Goal: Navigation & Orientation: Find specific page/section

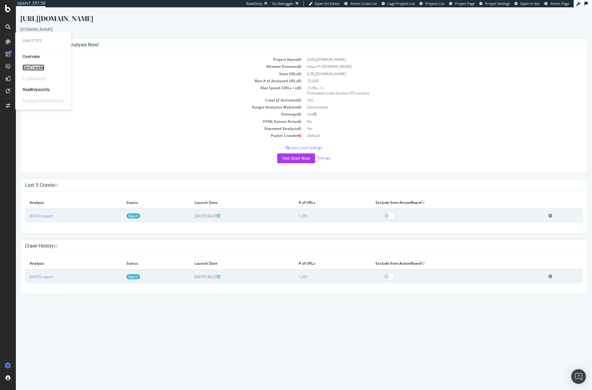
click at [35, 67] on div "SiteCrawler" at bounding box center [34, 67] width 22 height 6
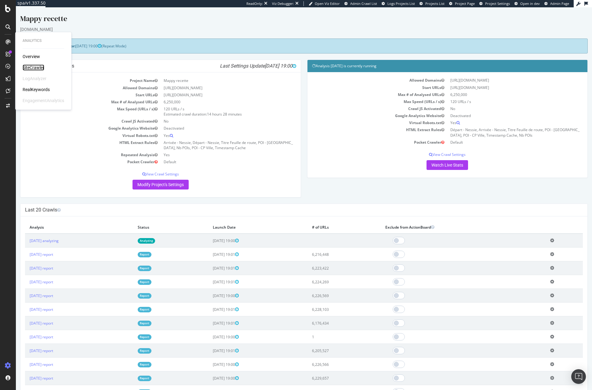
click at [42, 67] on div "SiteCrawler" at bounding box center [34, 67] width 22 height 6
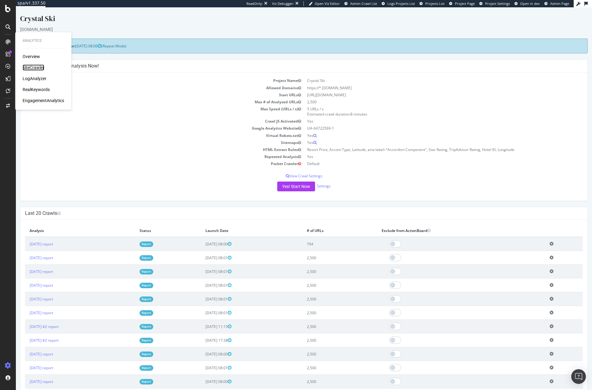
click at [31, 67] on div "SiteCrawler" at bounding box center [34, 67] width 22 height 6
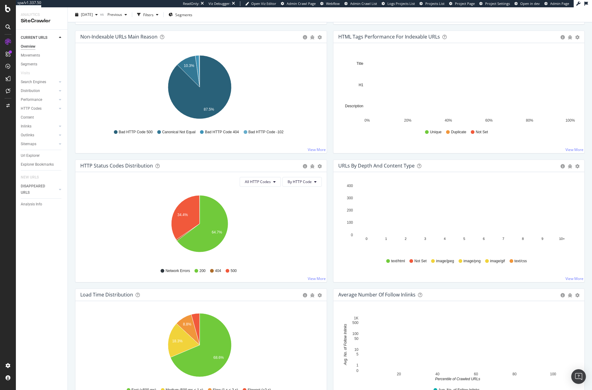
scroll to position [200, 0]
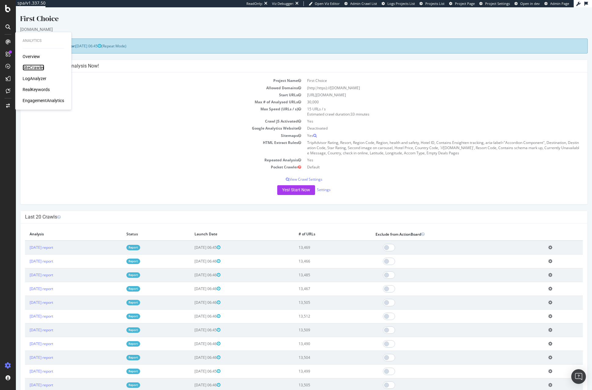
click at [31, 69] on div "SiteCrawler" at bounding box center [34, 67] width 22 height 6
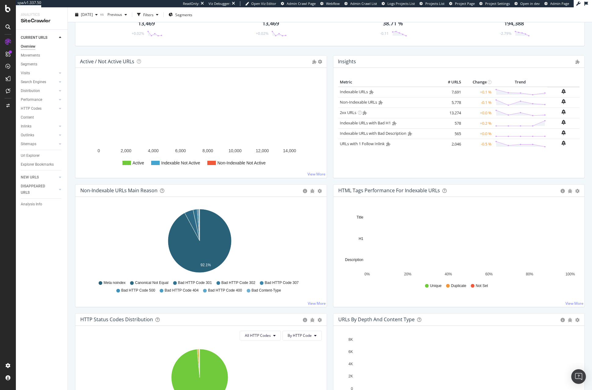
scroll to position [103, 0]
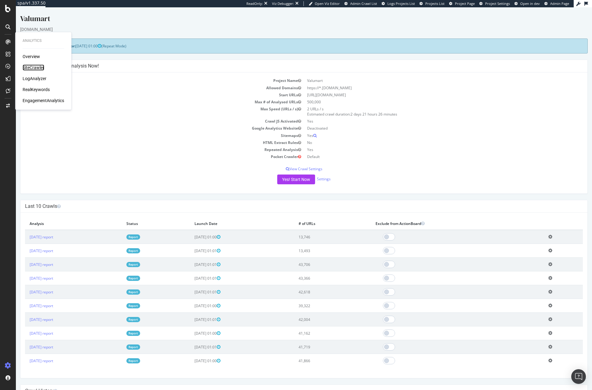
click at [37, 67] on div "SiteCrawler" at bounding box center [34, 67] width 22 height 6
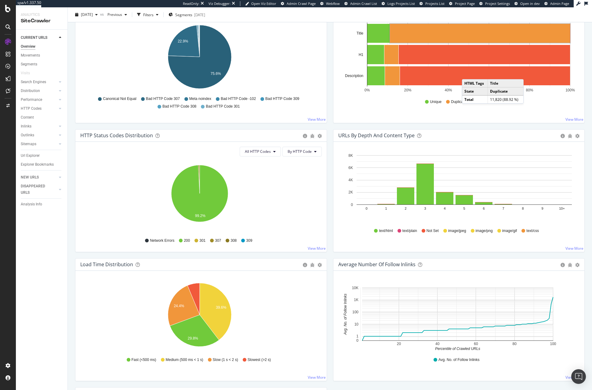
scroll to position [234, 0]
